Goal: Information Seeking & Learning: Learn about a topic

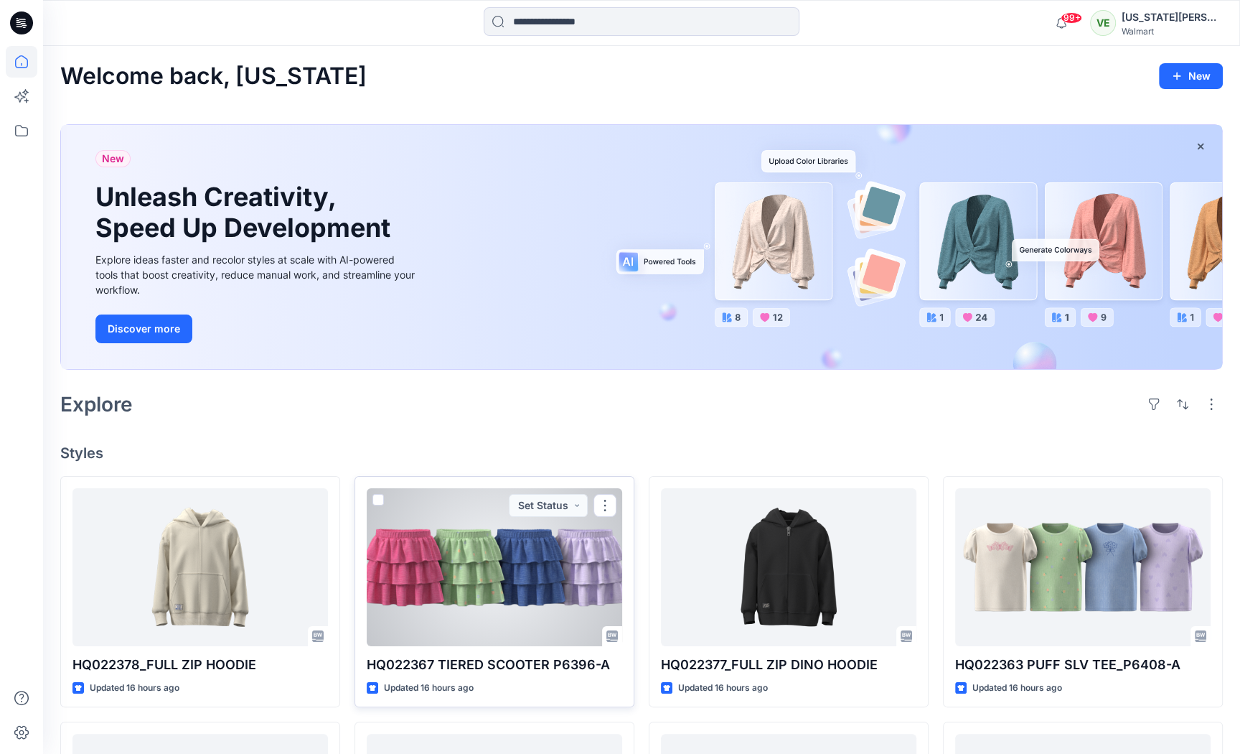
scroll to position [187, 0]
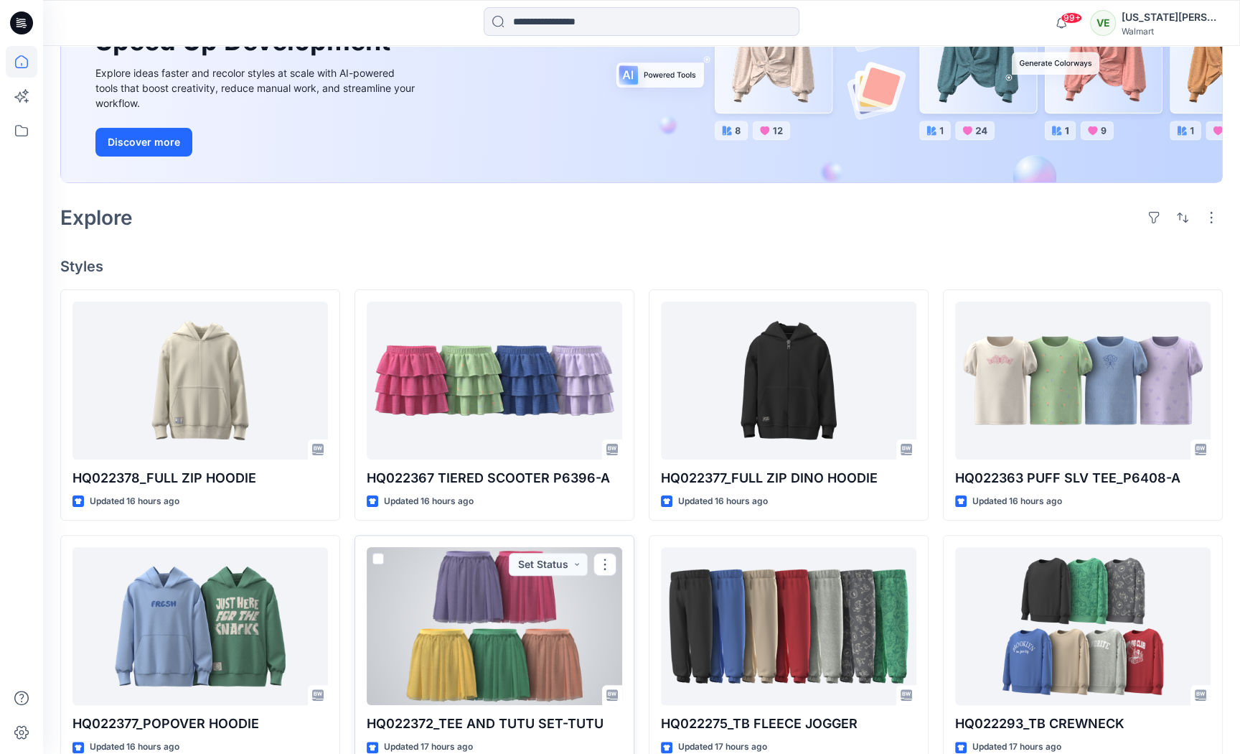
click at [477, 604] on div at bounding box center [495, 626] width 256 height 158
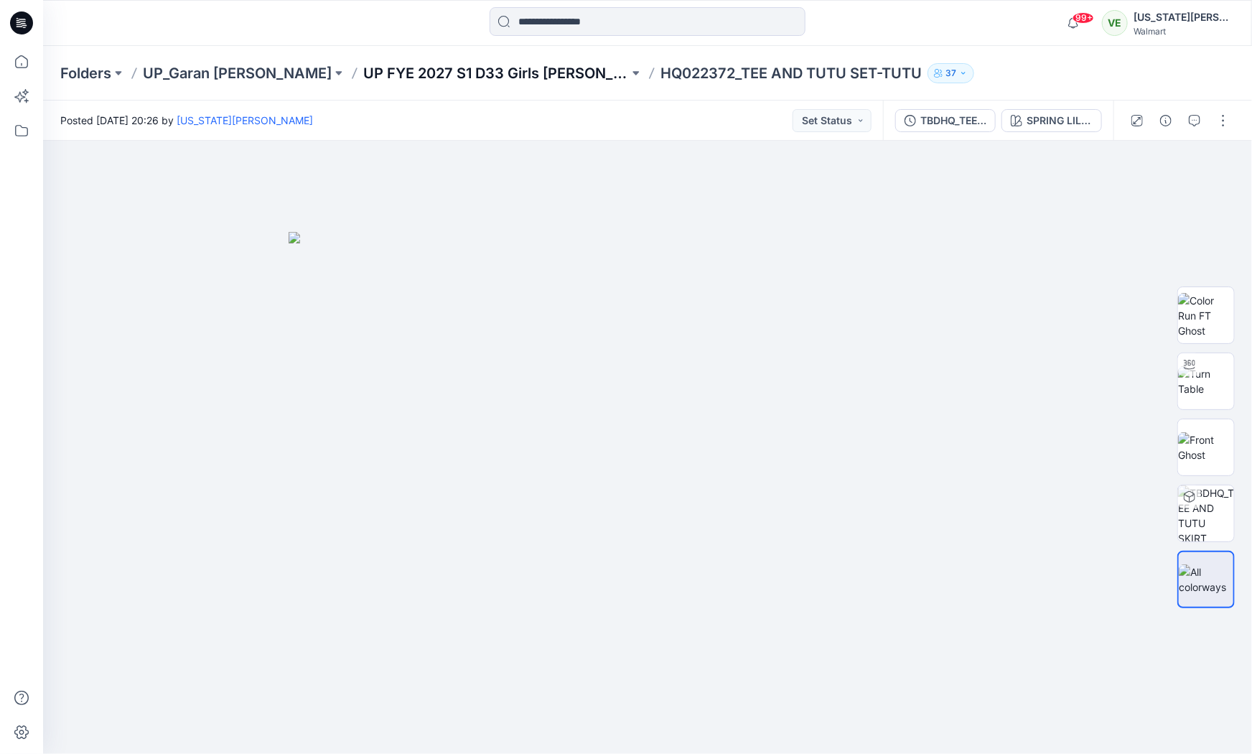
click at [441, 78] on p "UP FYE 2027 S1 D33 Girls [PERSON_NAME]" at bounding box center [496, 73] width 266 height 20
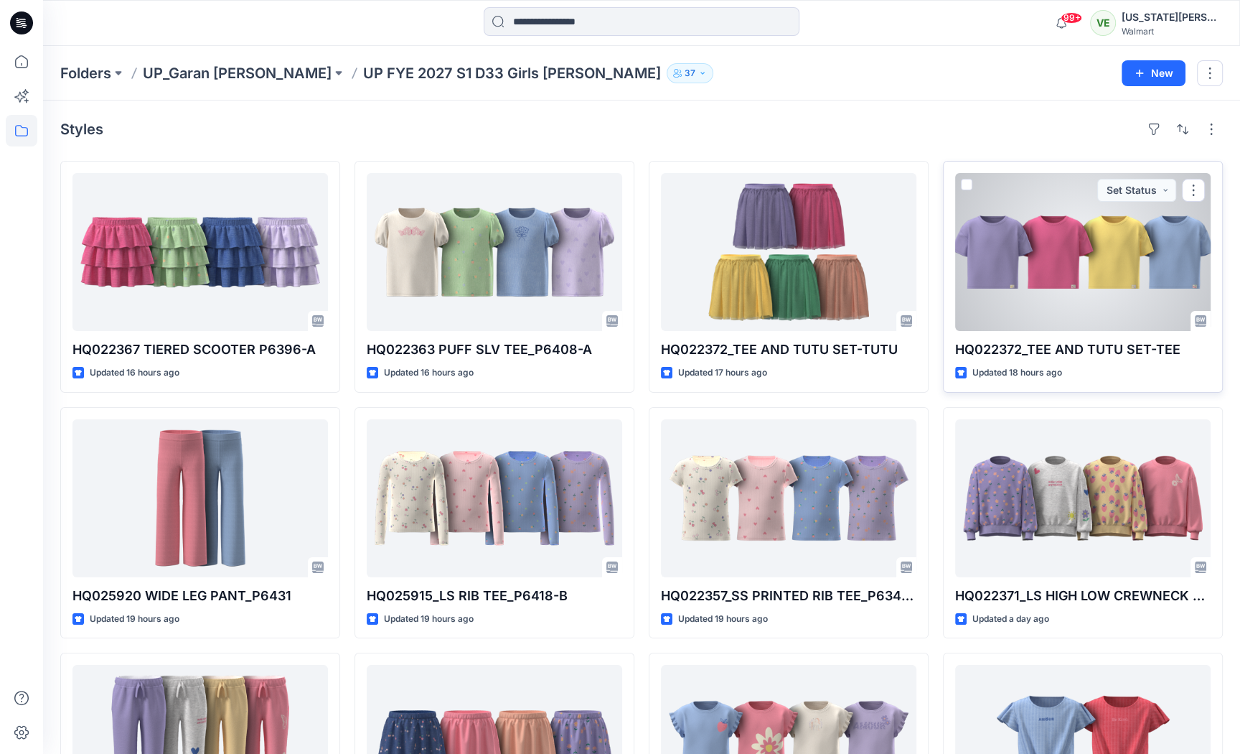
click at [1110, 279] on div at bounding box center [1083, 252] width 256 height 158
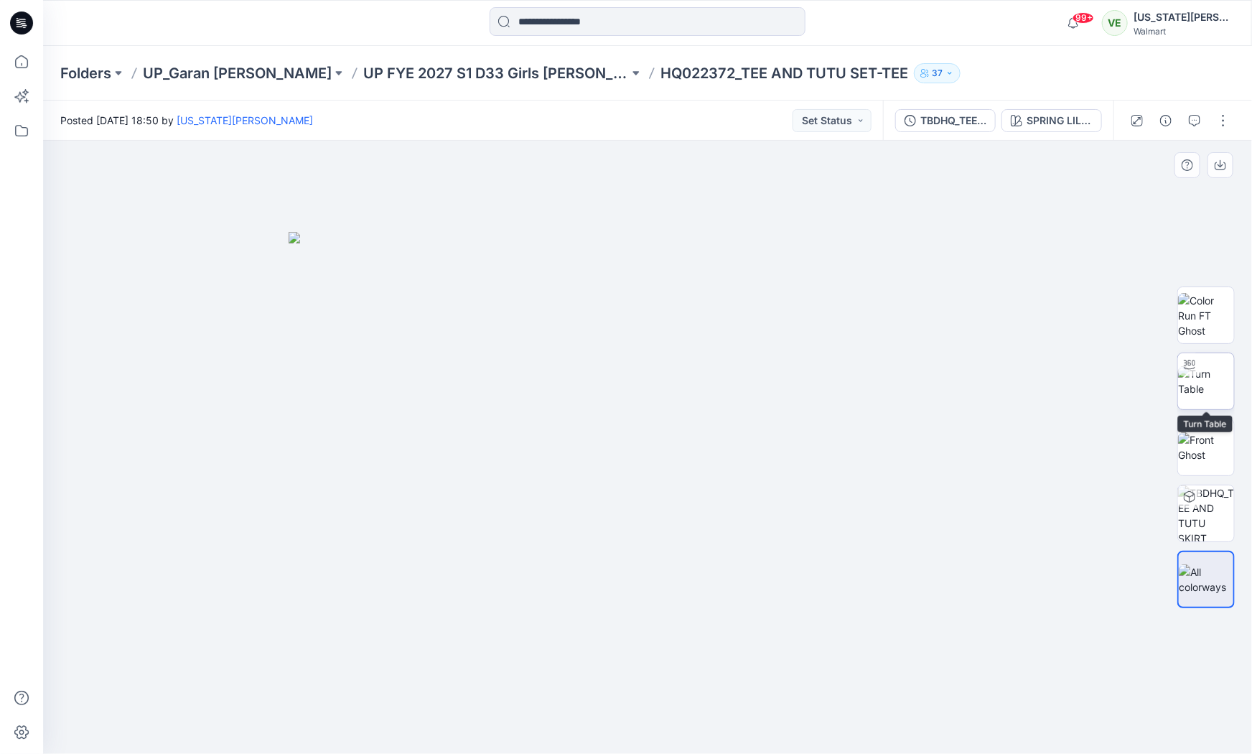
click at [1220, 375] on img at bounding box center [1206, 381] width 56 height 30
click at [1193, 317] on img at bounding box center [1206, 315] width 56 height 45
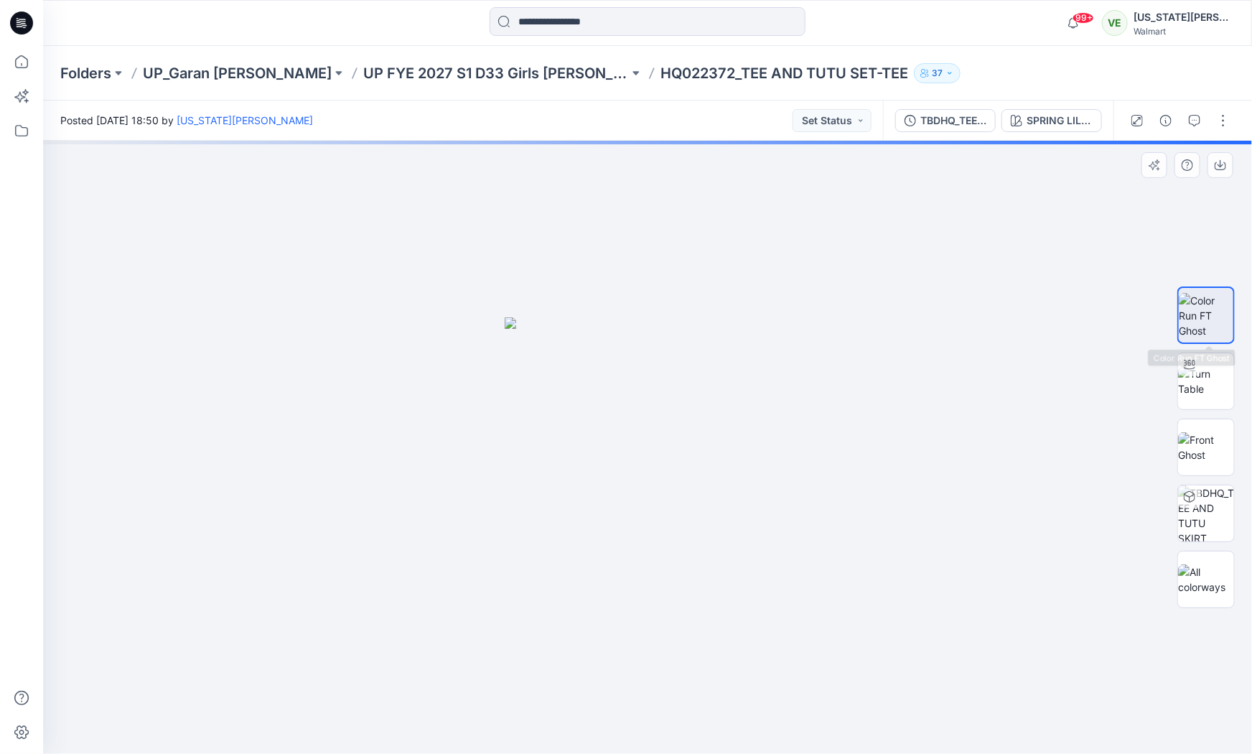
click at [1193, 317] on img at bounding box center [1206, 315] width 55 height 45
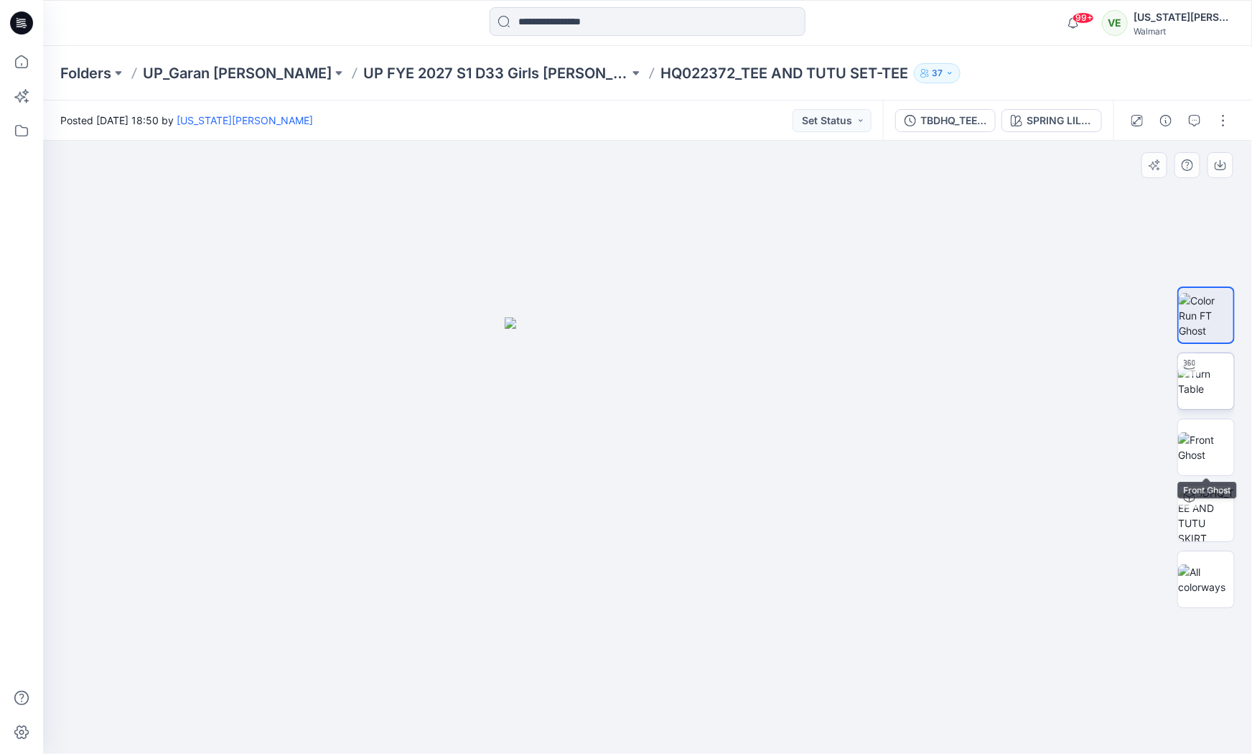
click at [1215, 386] on img at bounding box center [1206, 381] width 56 height 30
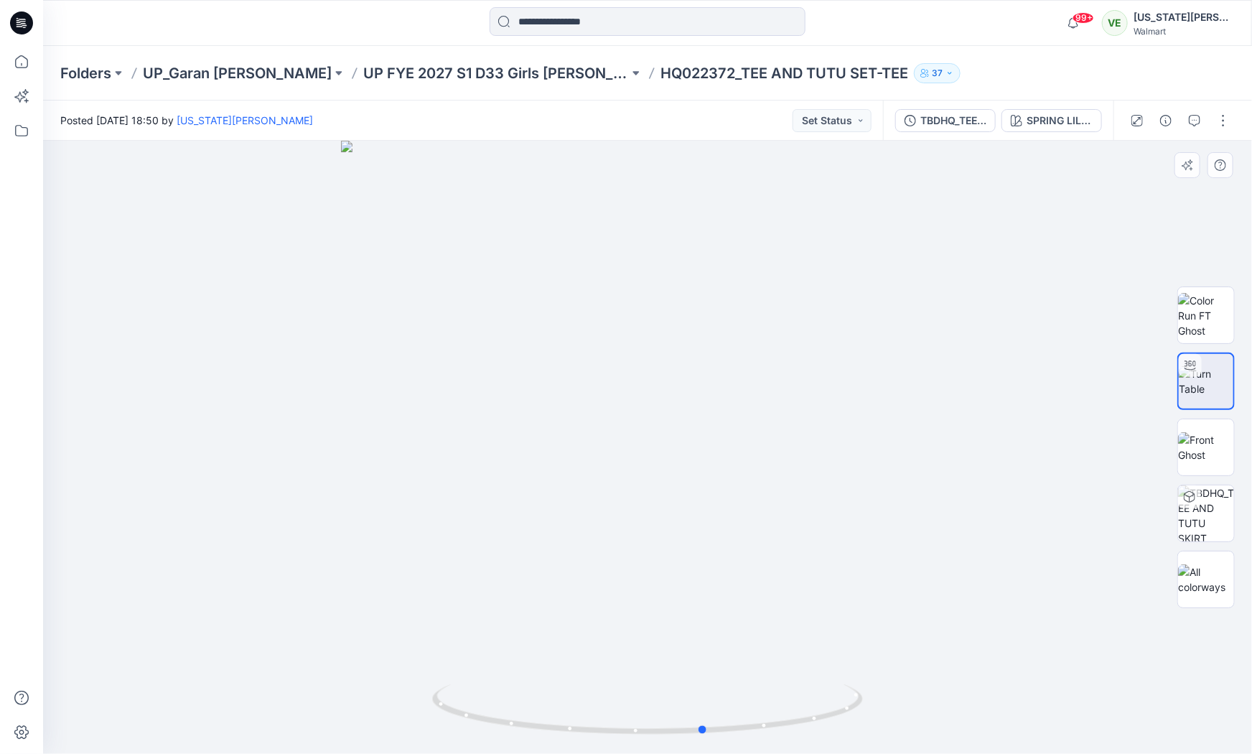
drag, startPoint x: 637, startPoint y: 507, endPoint x: 716, endPoint y: 533, distance: 83.8
click at [716, 533] on div at bounding box center [647, 447] width 1209 height 613
drag, startPoint x: 706, startPoint y: 586, endPoint x: 604, endPoint y: 586, distance: 101.9
click at [604, 586] on div at bounding box center [647, 447] width 1209 height 613
click at [482, 67] on p "UP FYE 2027 S1 D33 Girls [PERSON_NAME]" at bounding box center [496, 73] width 266 height 20
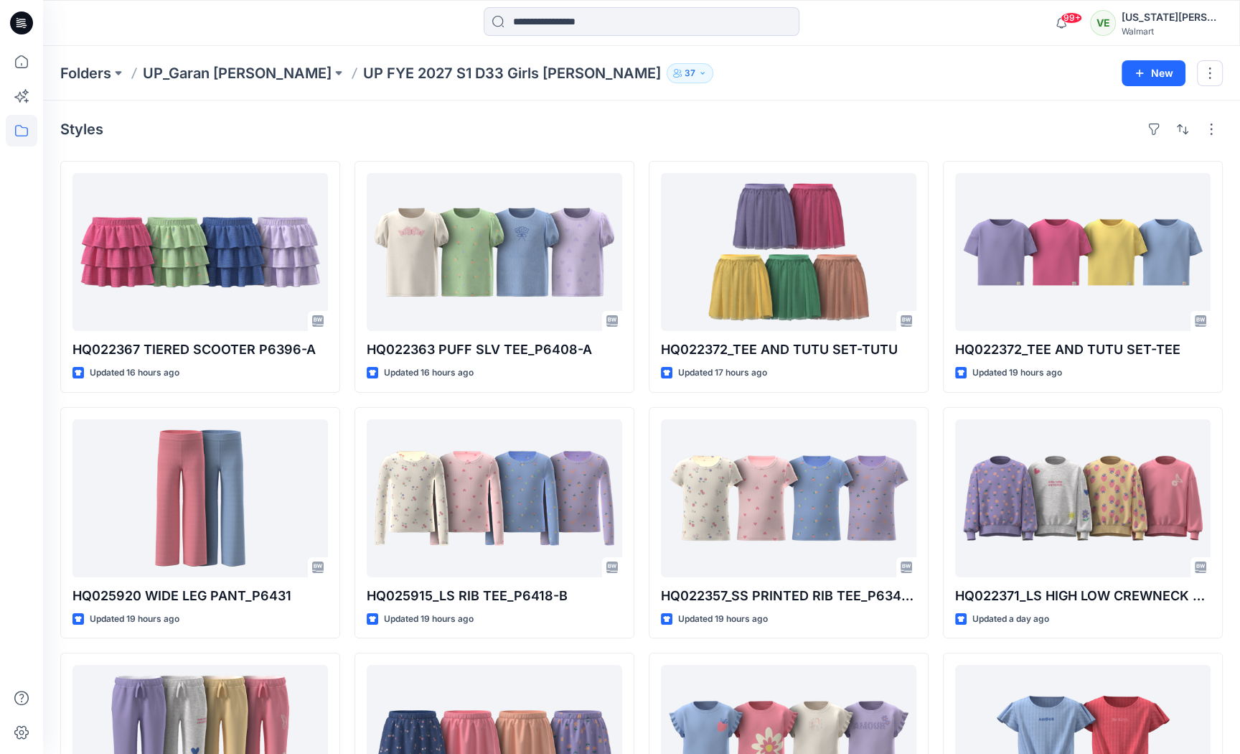
click at [230, 62] on div "Folders UP_Garan [PERSON_NAME] UP [PERSON_NAME] 2027 S1 D33 Girls [PERSON_NAME]…" at bounding box center [641, 73] width 1197 height 55
click at [332, 74] on button at bounding box center [339, 73] width 14 height 20
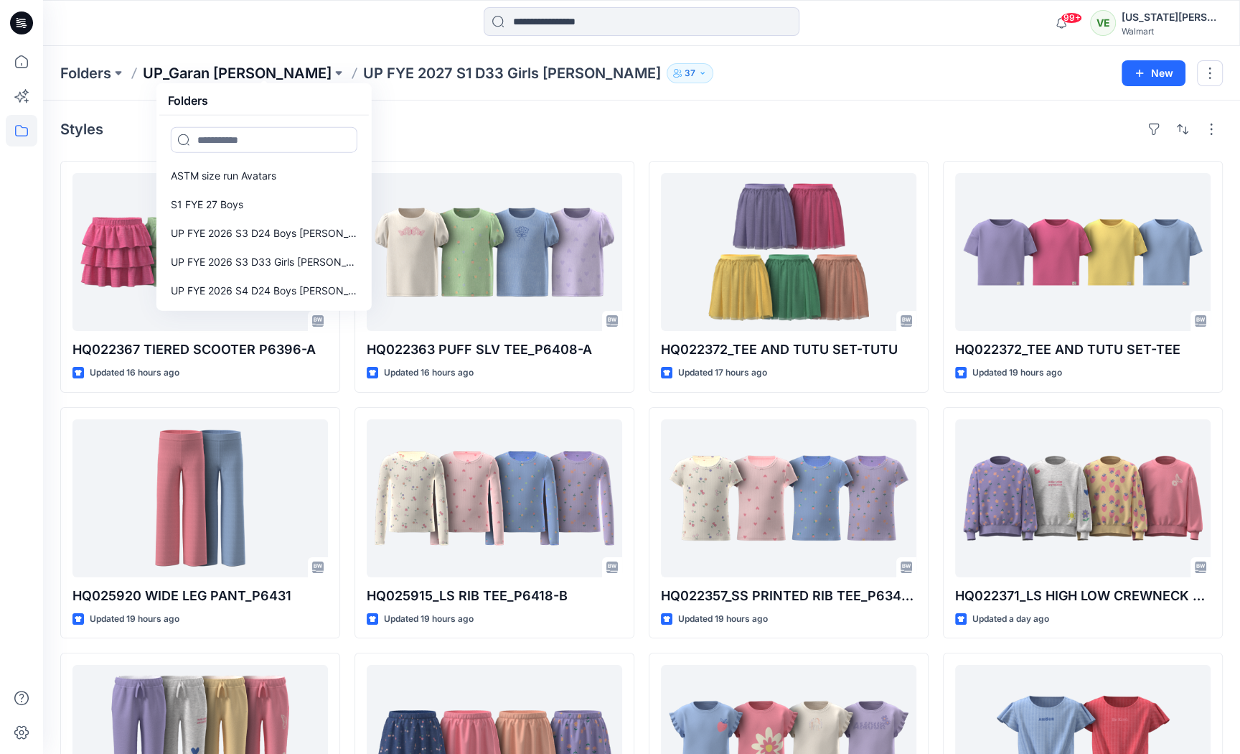
click at [240, 76] on p "UP_Garan [PERSON_NAME]" at bounding box center [237, 73] width 189 height 20
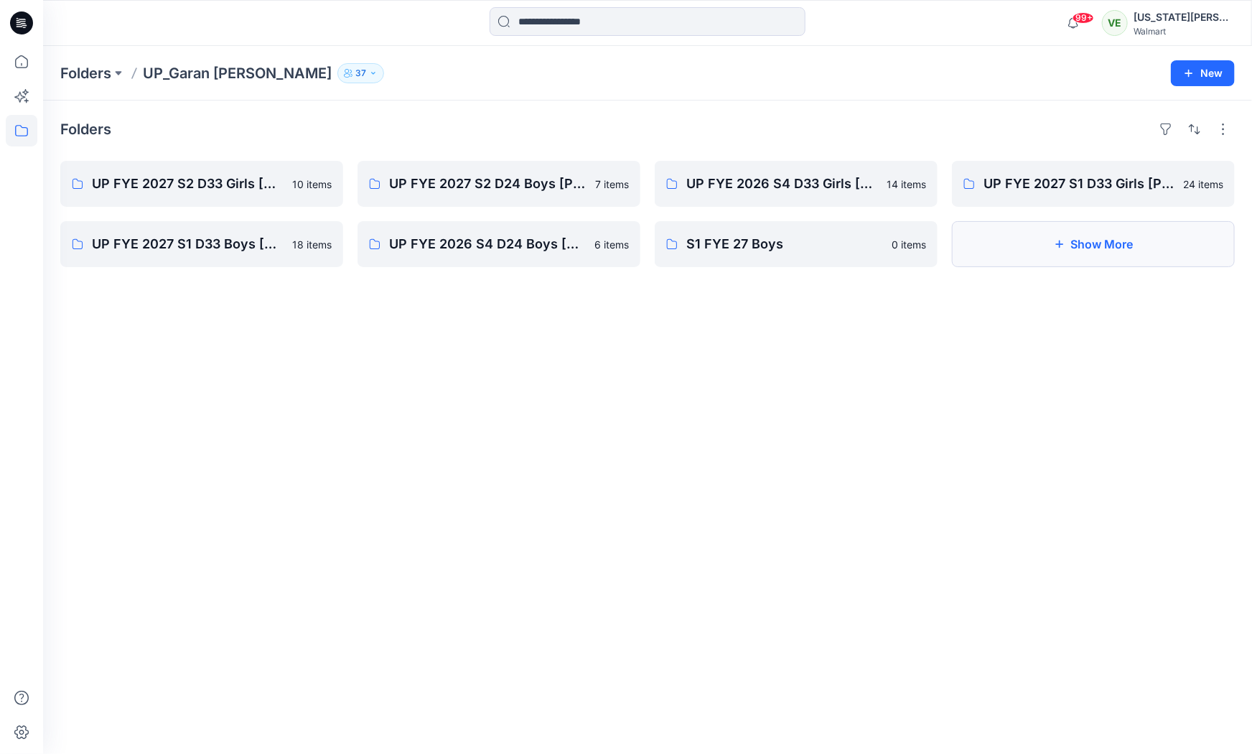
click at [1048, 234] on button "Show More" at bounding box center [1093, 244] width 283 height 46
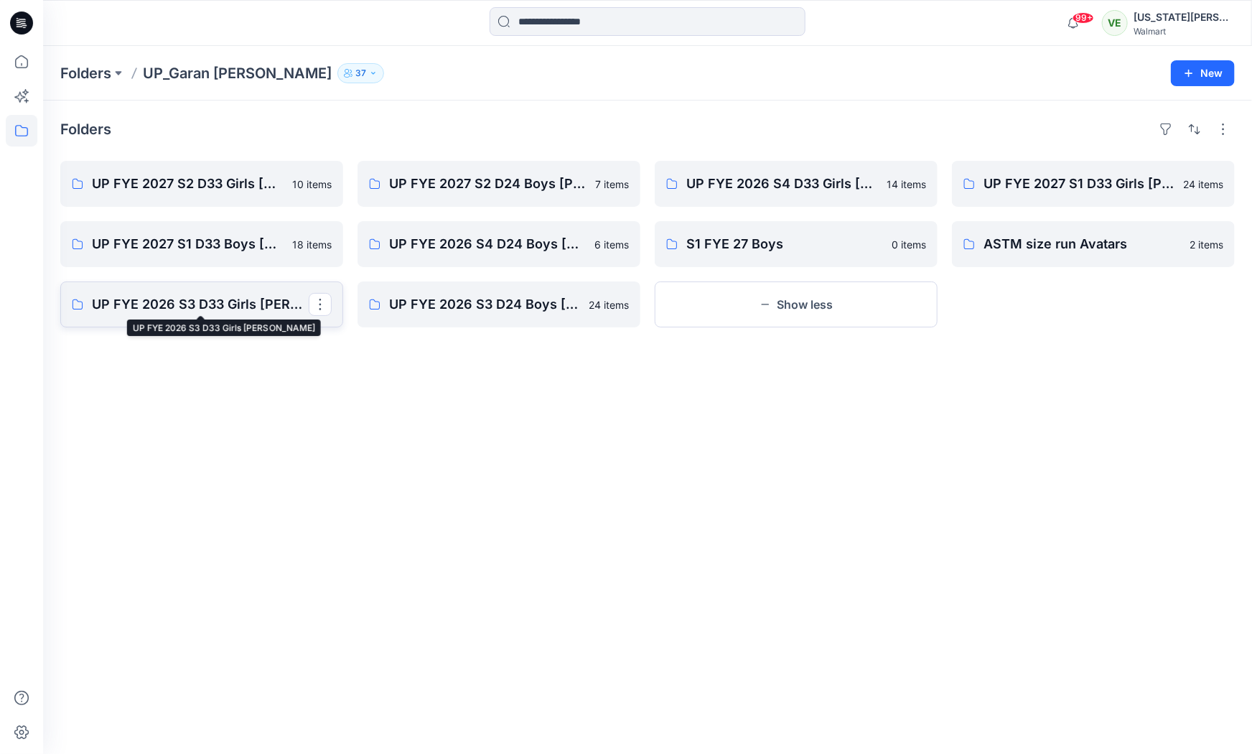
click at [216, 307] on p "UP FYE 2026 S3 D33 Girls [PERSON_NAME]" at bounding box center [200, 304] width 217 height 20
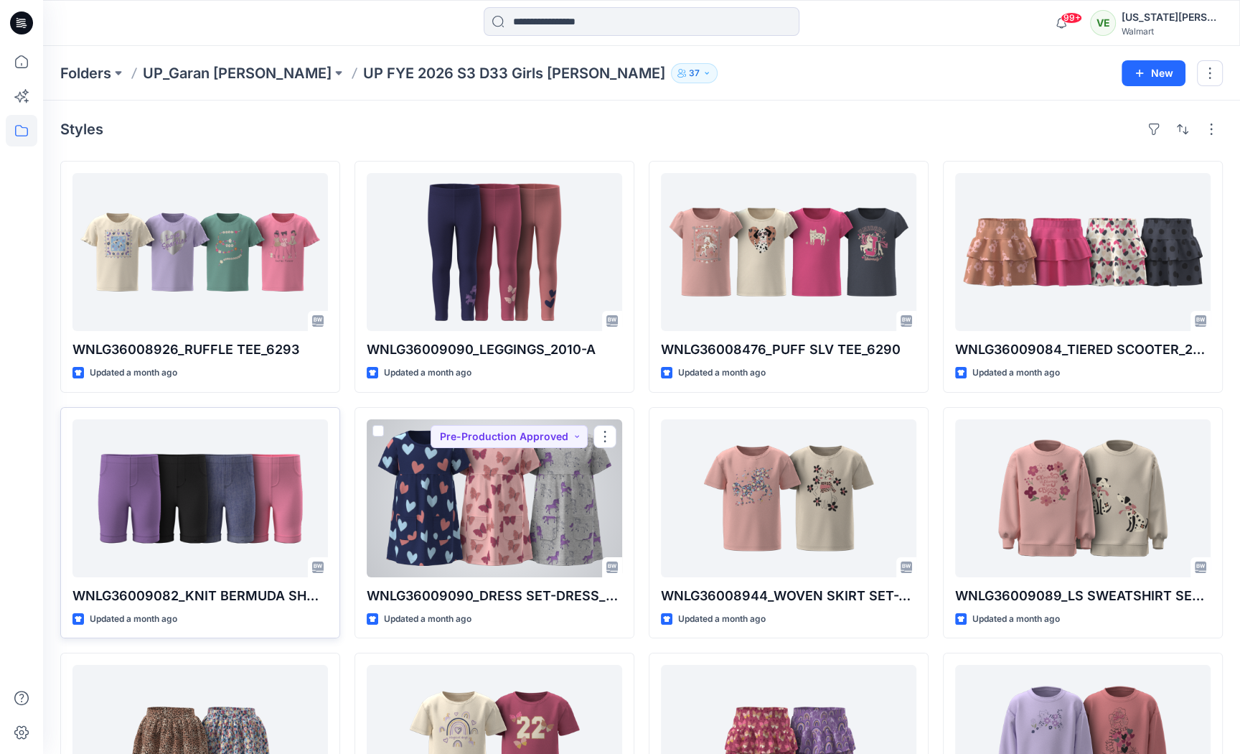
click at [296, 496] on div at bounding box center [200, 498] width 256 height 158
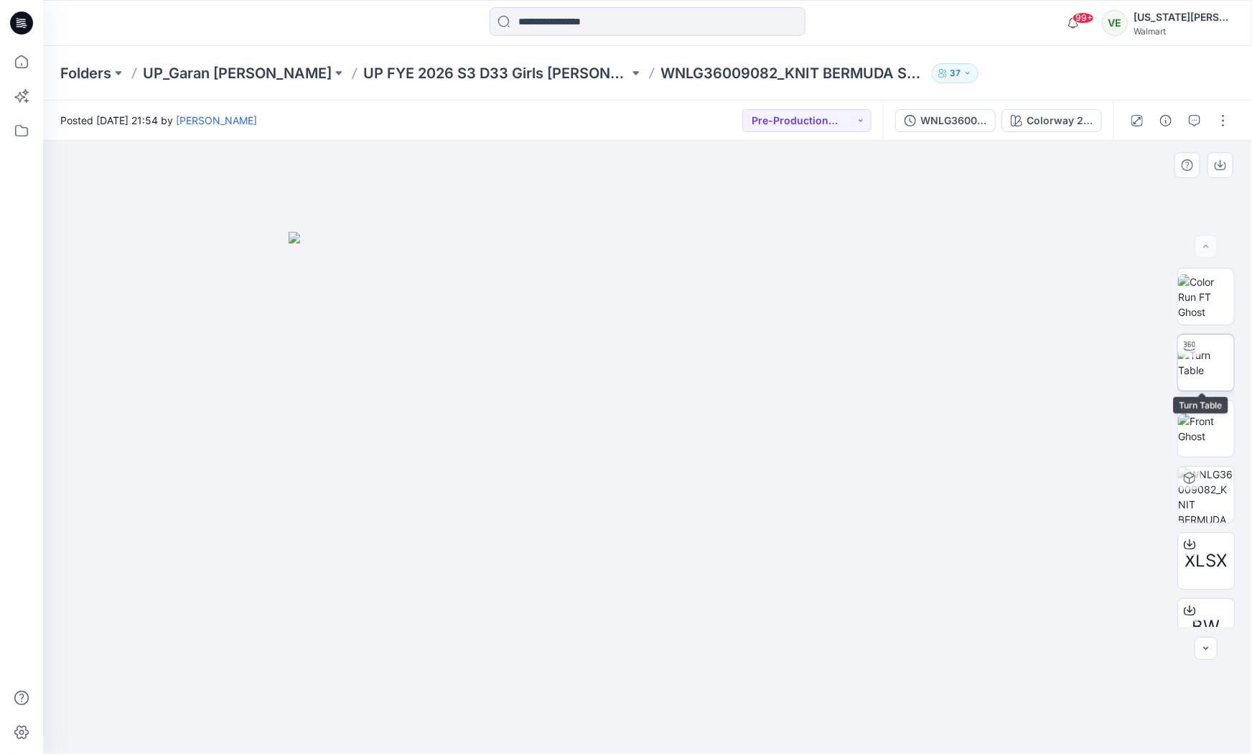
click at [1212, 363] on img at bounding box center [1206, 362] width 56 height 30
drag, startPoint x: 744, startPoint y: 642, endPoint x: 641, endPoint y: 618, distance: 105.5
click at [641, 618] on div at bounding box center [647, 447] width 1209 height 613
drag, startPoint x: 699, startPoint y: 449, endPoint x: 604, endPoint y: 396, distance: 109.2
click at [604, 396] on div at bounding box center [647, 447] width 1209 height 613
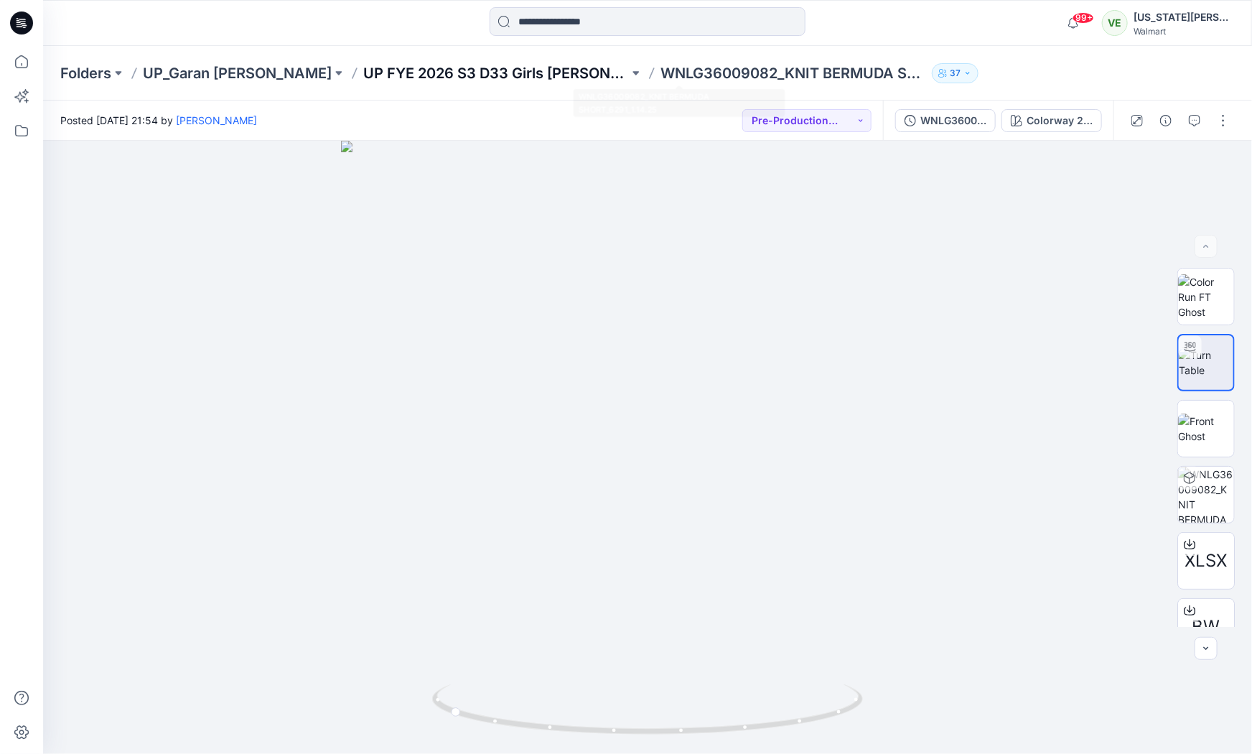
click at [455, 67] on p "UP FYE 2026 S3 D33 Girls [PERSON_NAME]" at bounding box center [496, 73] width 266 height 20
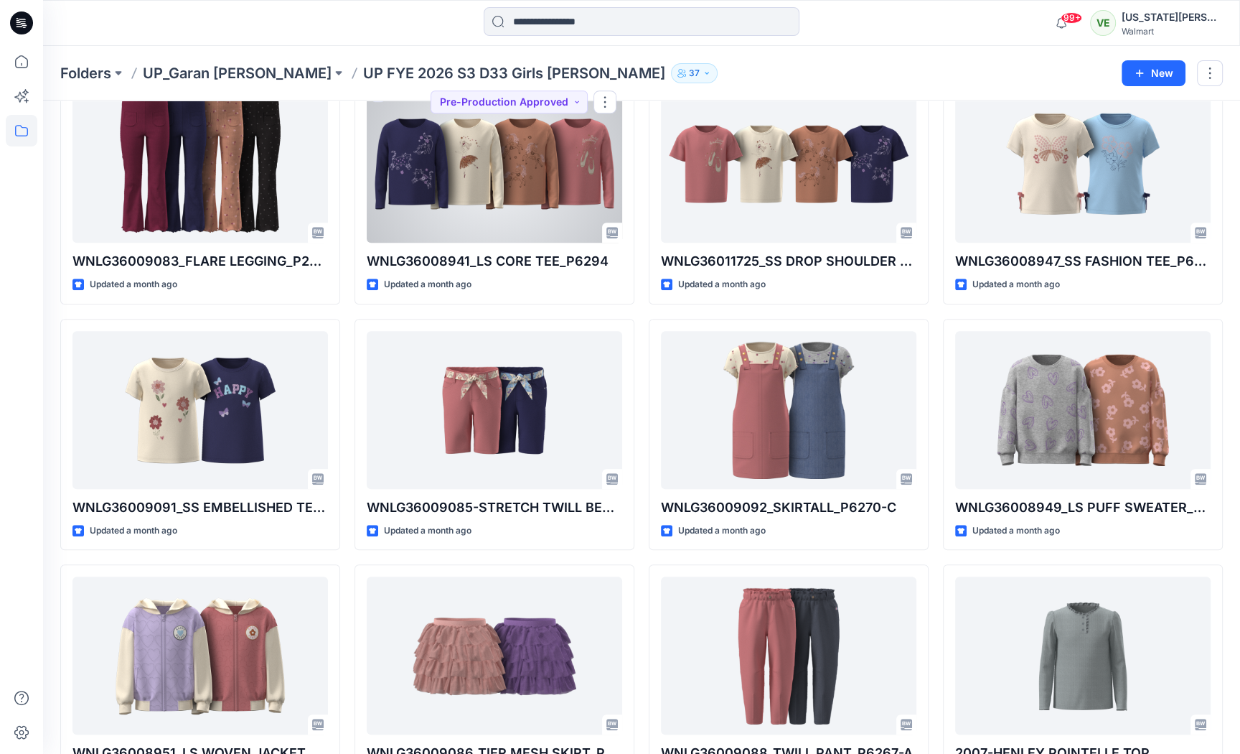
scroll to position [1375, 0]
